Goal: Check status

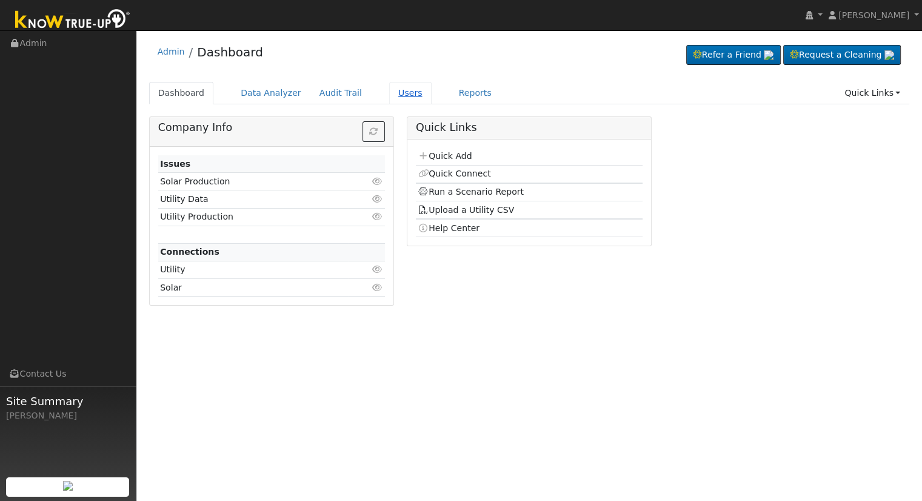
click at [392, 96] on link "Users" at bounding box center [410, 93] width 42 height 22
click at [389, 89] on link "Users" at bounding box center [410, 93] width 42 height 22
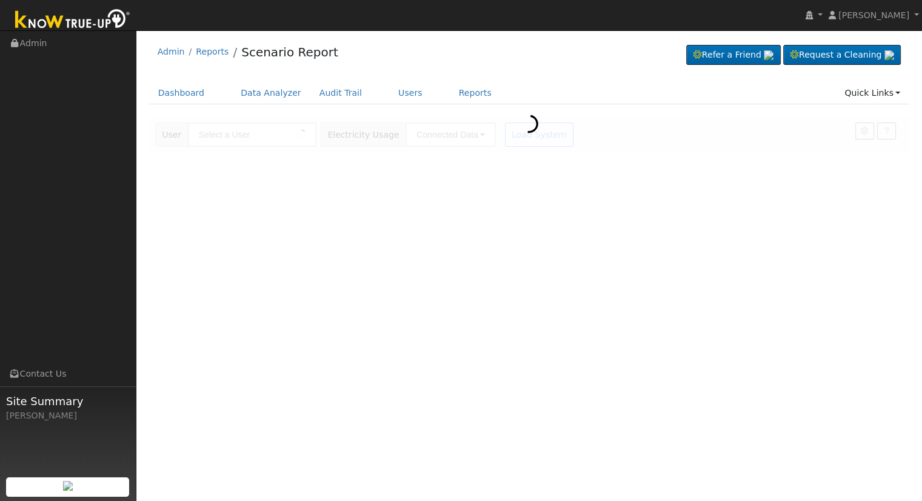
type input "[PERSON_NAME] & [PERSON_NAME]"
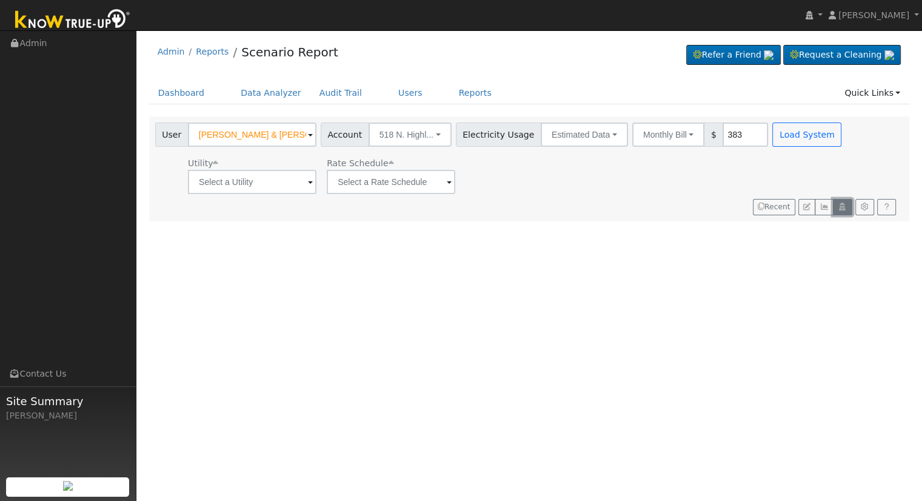
click at [844, 206] on icon "button" at bounding box center [842, 206] width 9 height 7
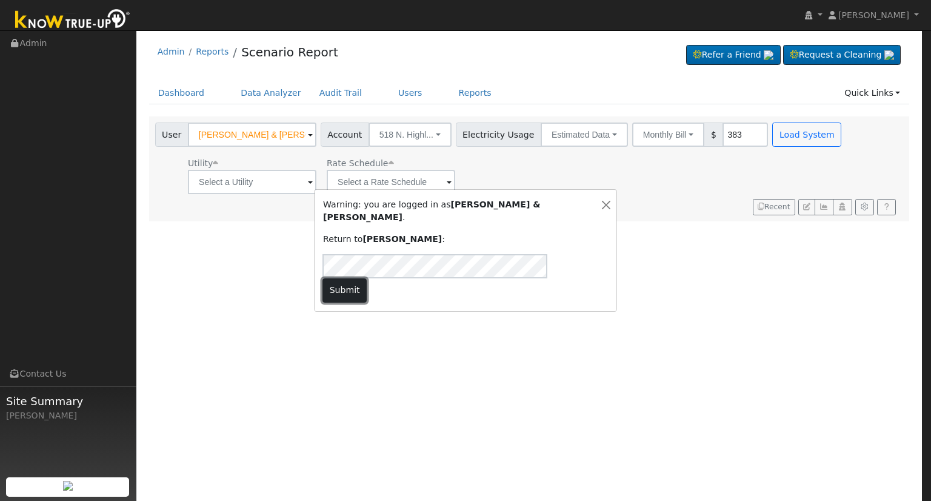
click at [367, 278] on button "Submit" at bounding box center [345, 290] width 44 height 24
